Goal: Transaction & Acquisition: Download file/media

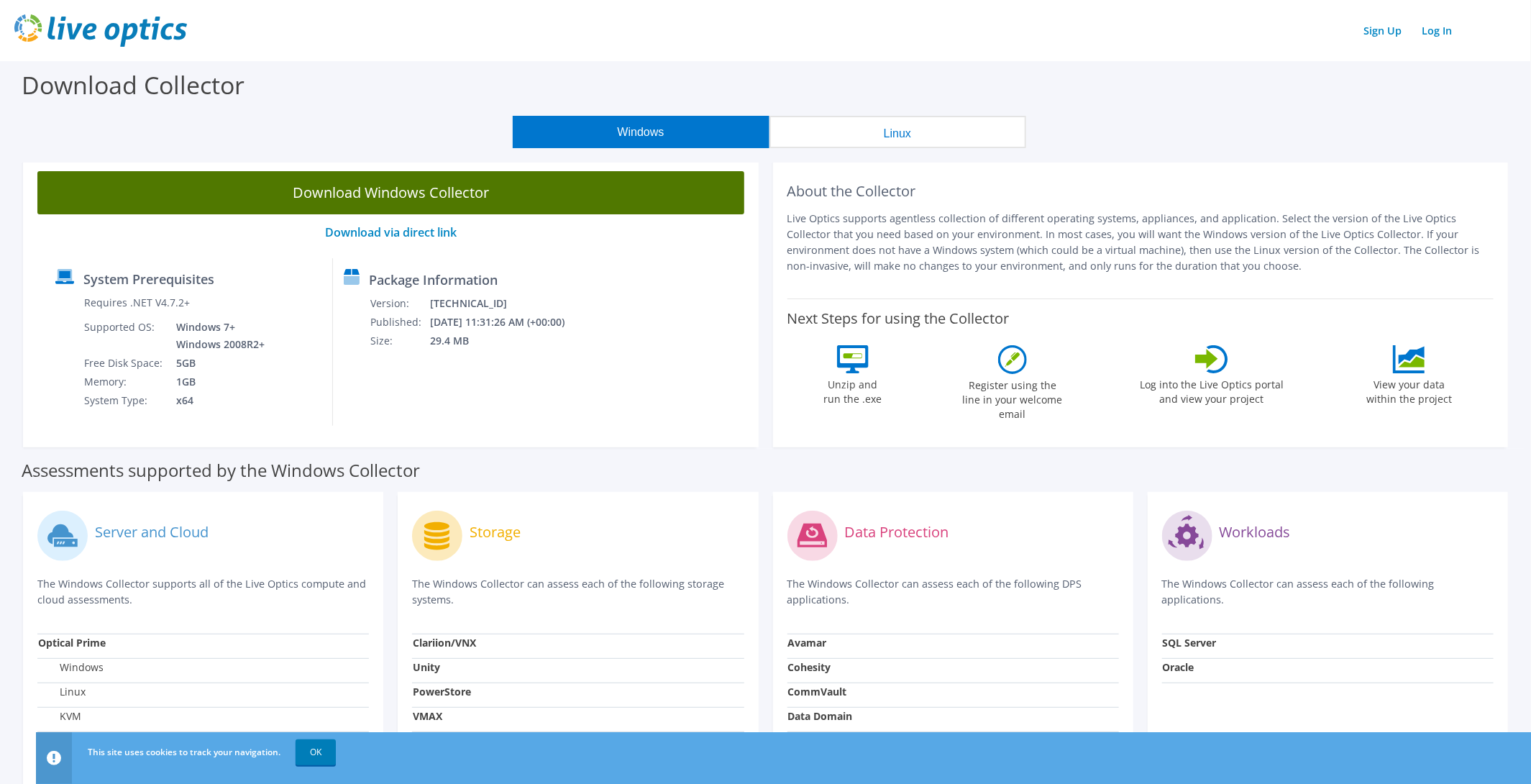
click at [439, 197] on link "Download Windows Collector" at bounding box center [391, 192] width 707 height 43
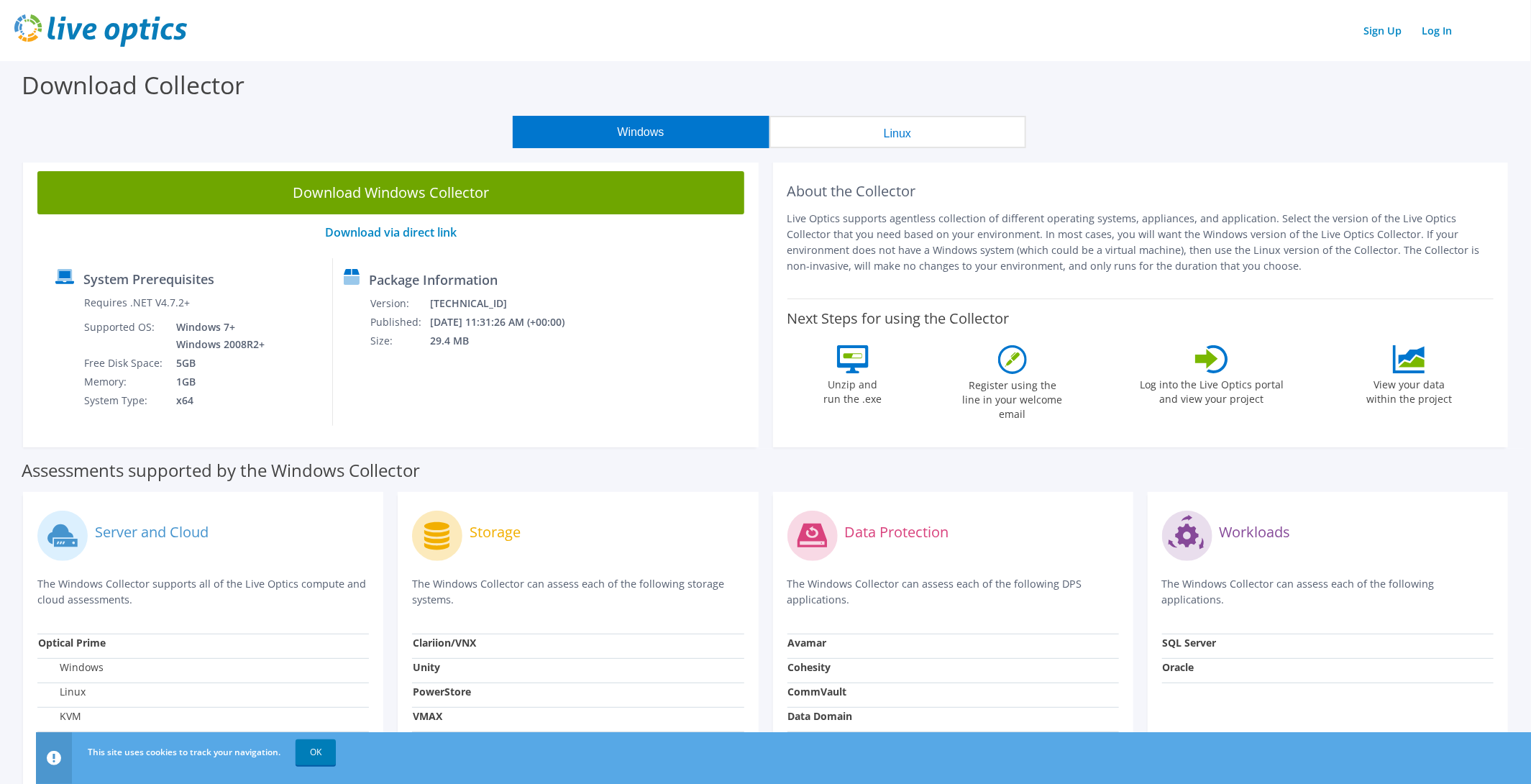
click at [910, 245] on p "Live Optics supports agentless collection of different operating systems, appli…" at bounding box center [1141, 242] width 707 height 64
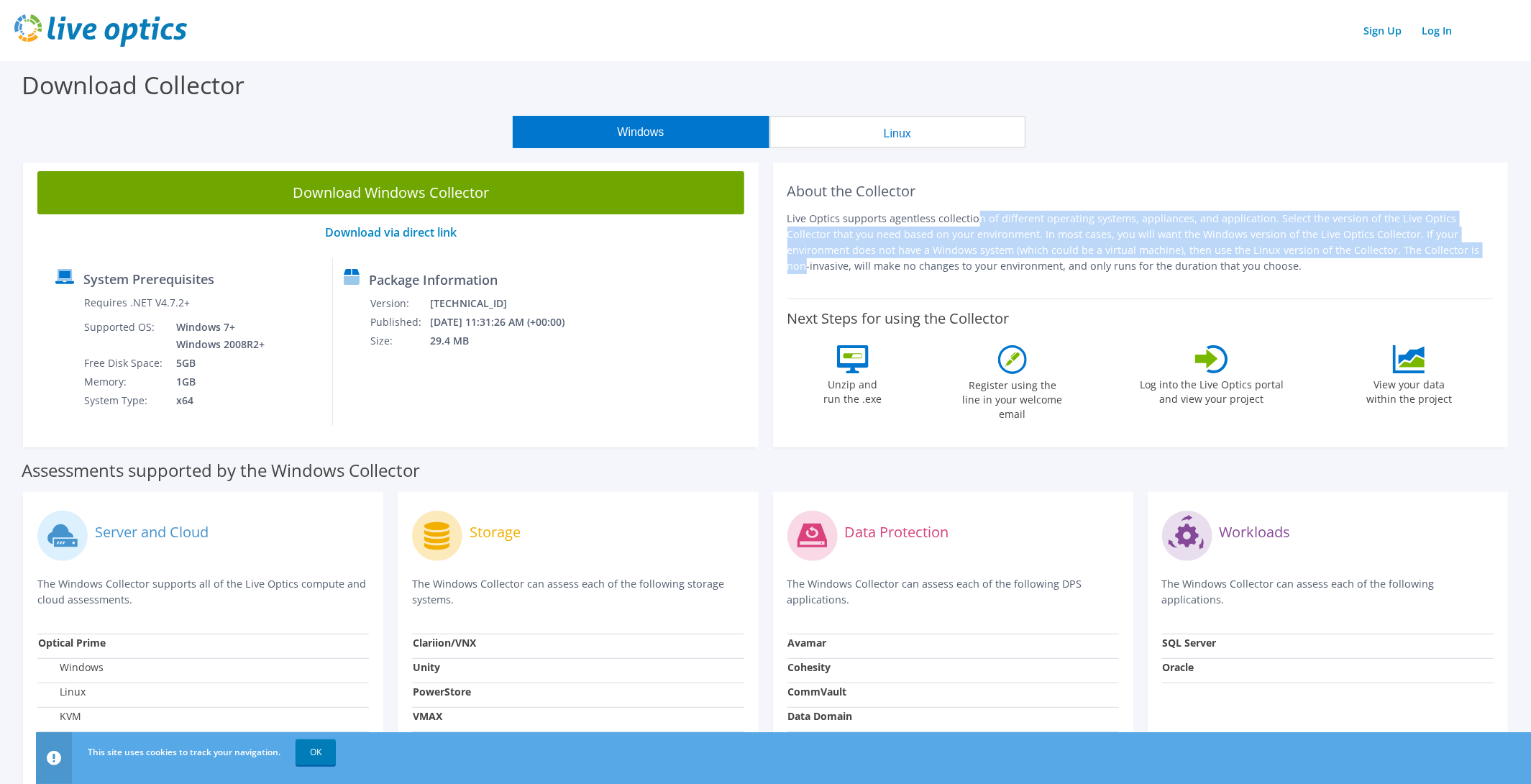
drag, startPoint x: 860, startPoint y: 218, endPoint x: 1282, endPoint y: 252, distance: 423.4
click at [1282, 252] on p "Live Optics supports agentless collection of different operating systems, appli…" at bounding box center [1141, 242] width 707 height 64
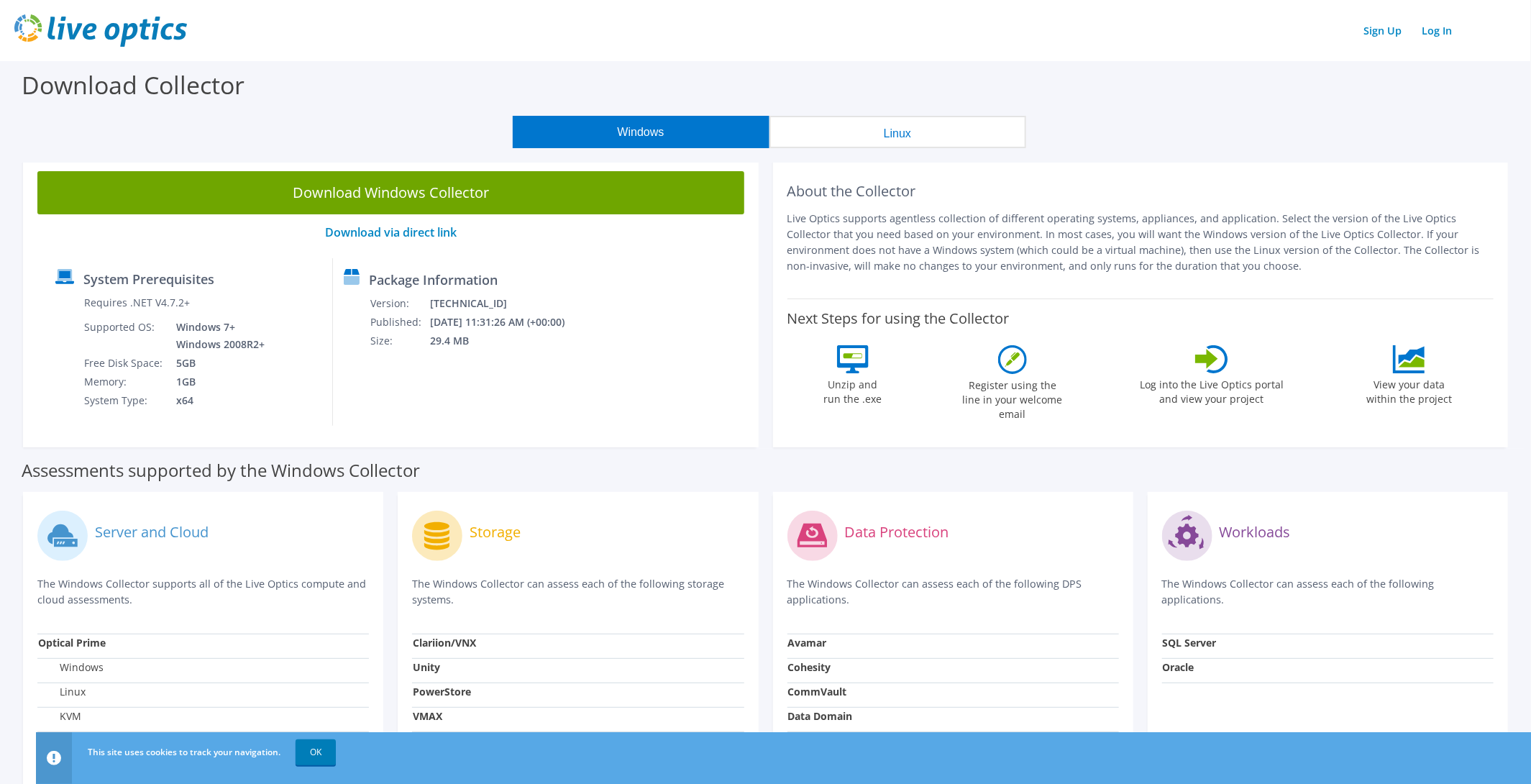
click at [1141, 268] on p "Live Optics supports agentless collection of different operating systems, appli…" at bounding box center [1141, 242] width 707 height 64
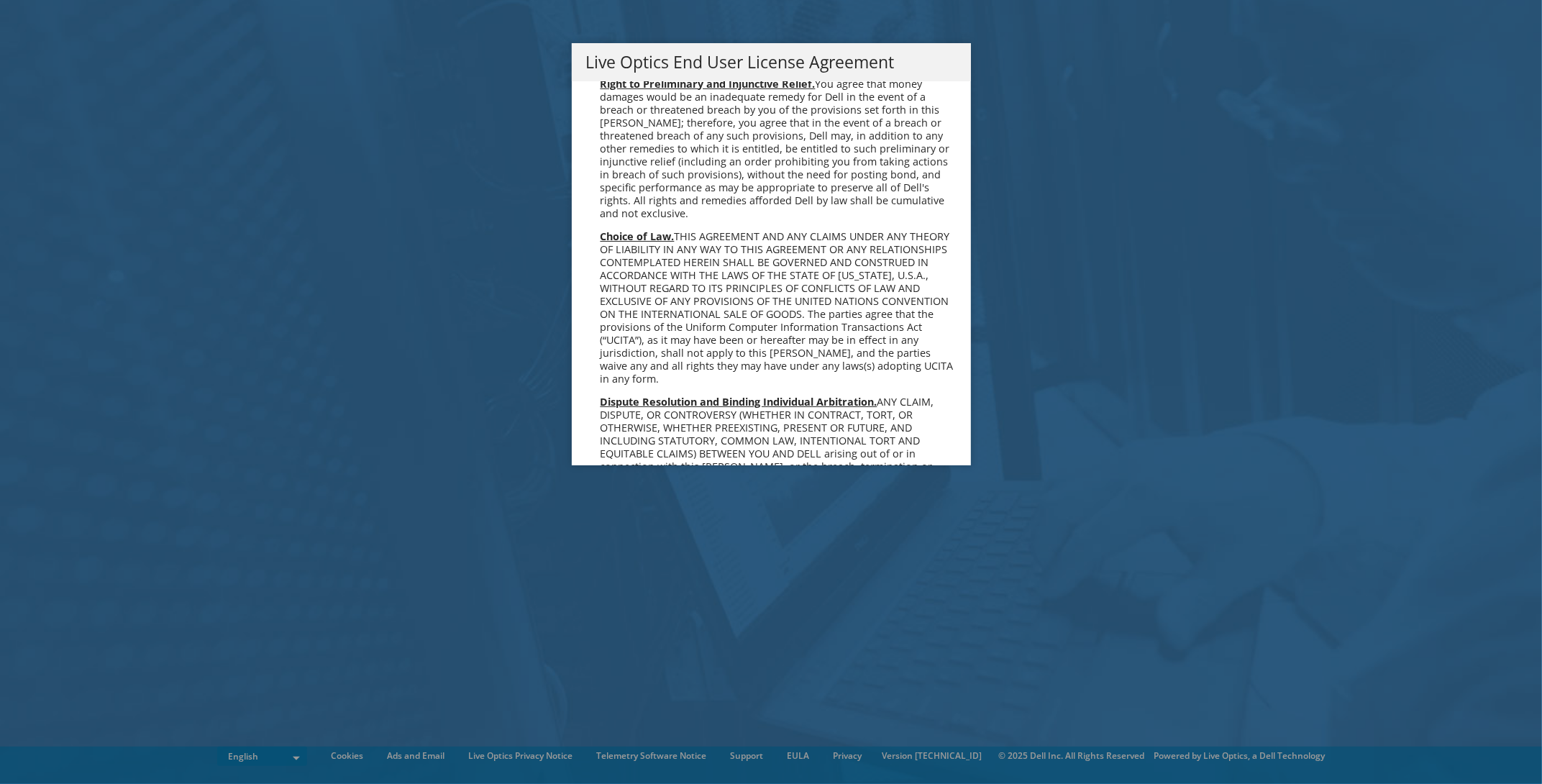
scroll to position [5438, 0]
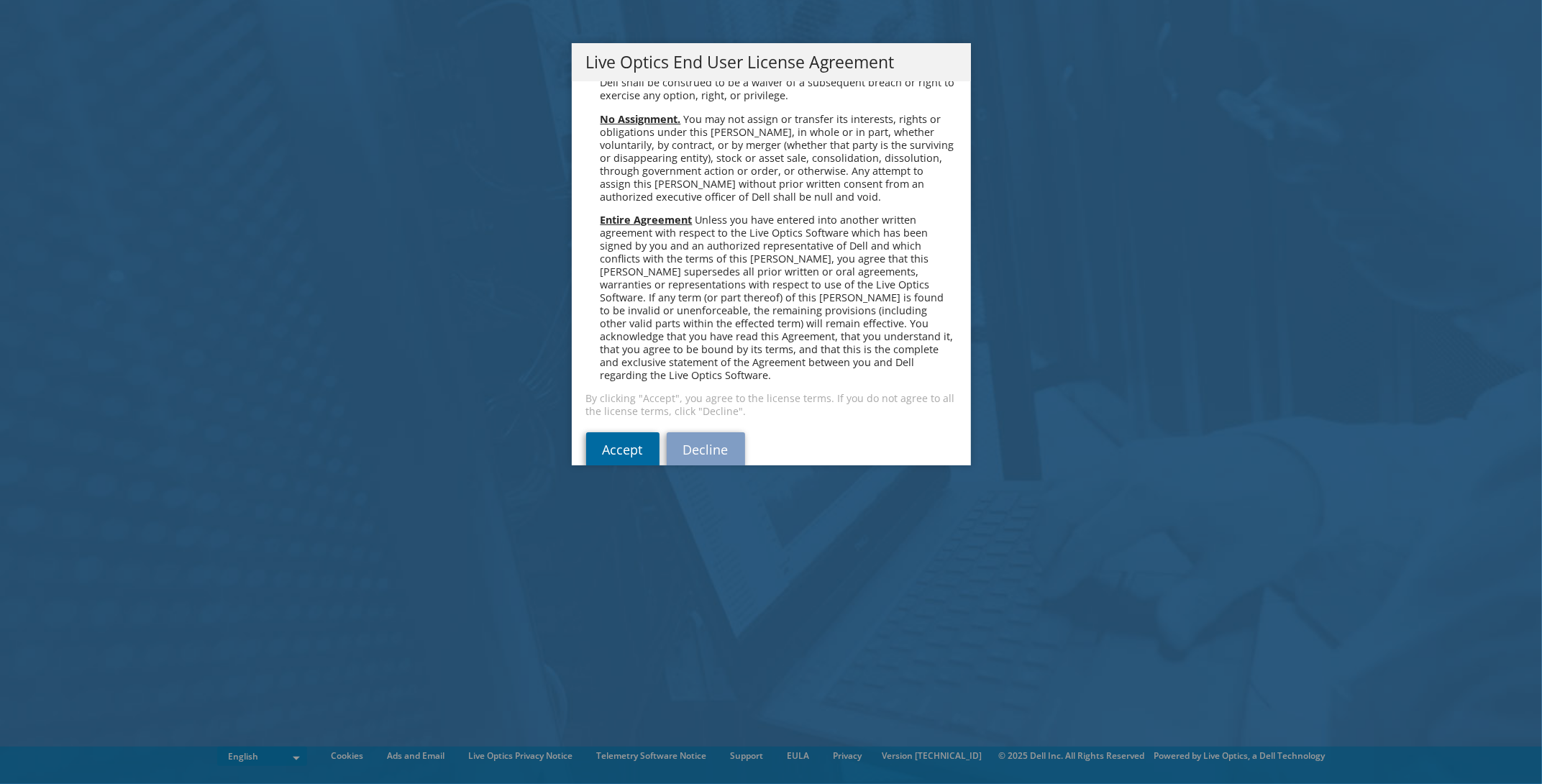
click at [593, 432] on link "Accept" at bounding box center [623, 449] width 73 height 34
